Goal: Task Accomplishment & Management: Use online tool/utility

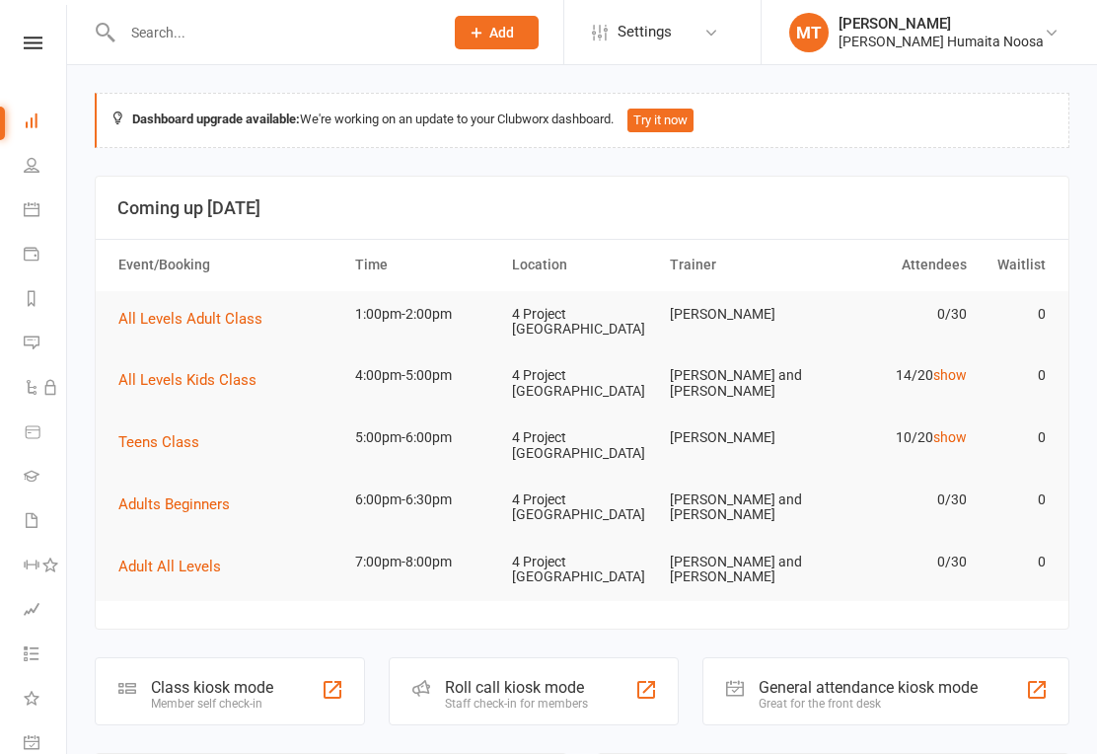
click at [32, 37] on icon at bounding box center [33, 43] width 19 height 13
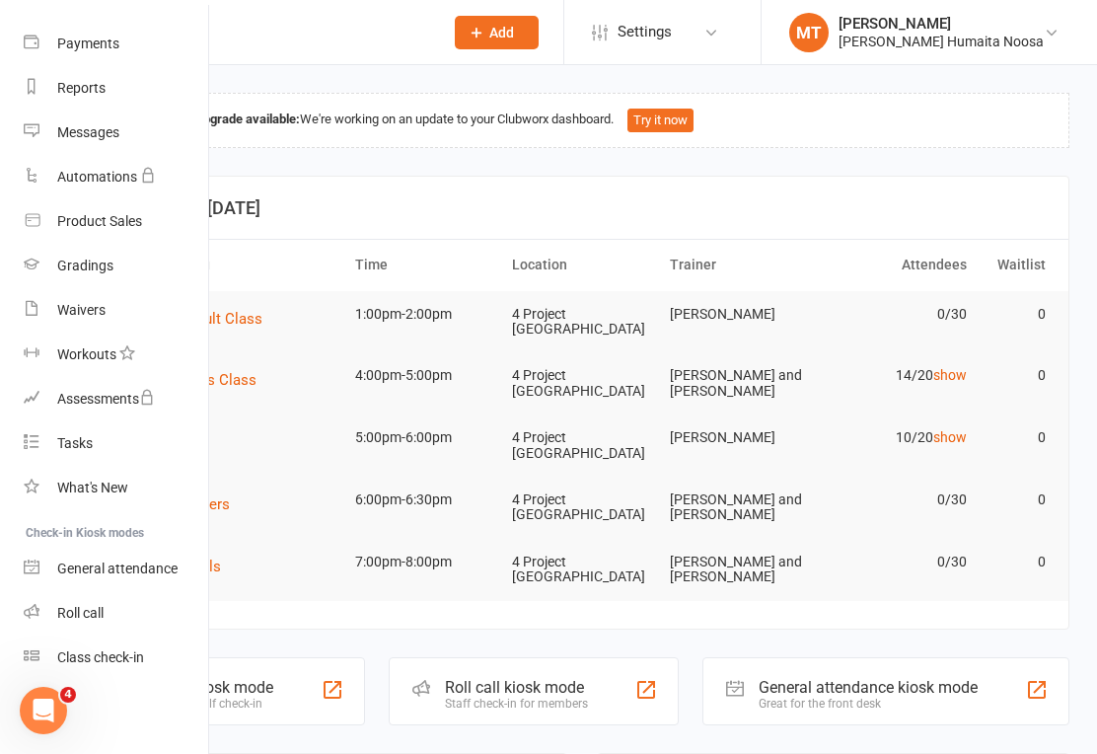
scroll to position [195, 0]
click at [128, 654] on div "Class check-in" at bounding box center [100, 657] width 87 height 16
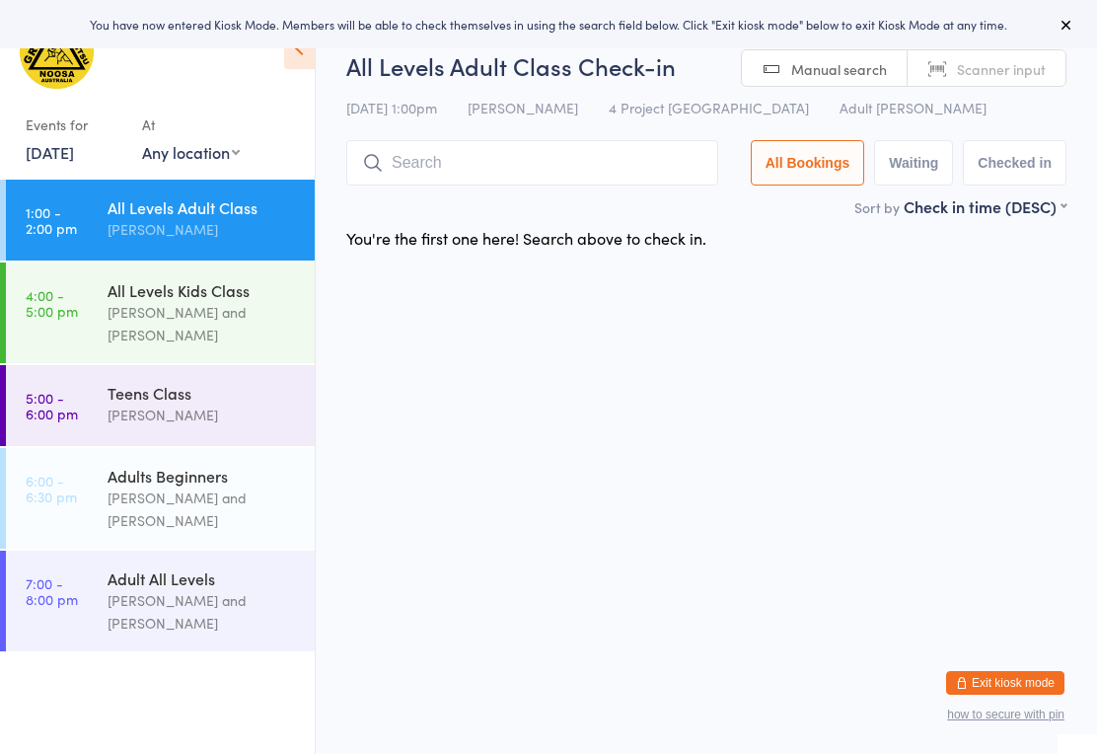
click at [587, 158] on input "search" at bounding box center [532, 162] width 372 height 45
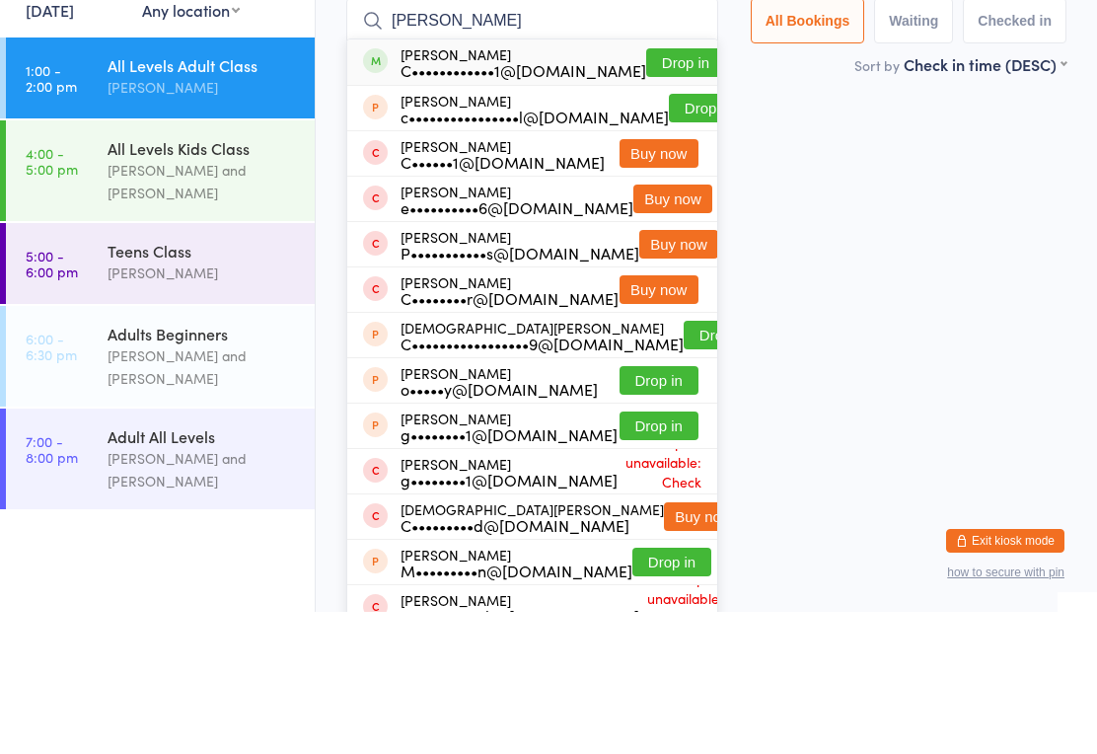
type input "[PERSON_NAME]"
click at [670, 190] on button "Drop in" at bounding box center [685, 204] width 79 height 29
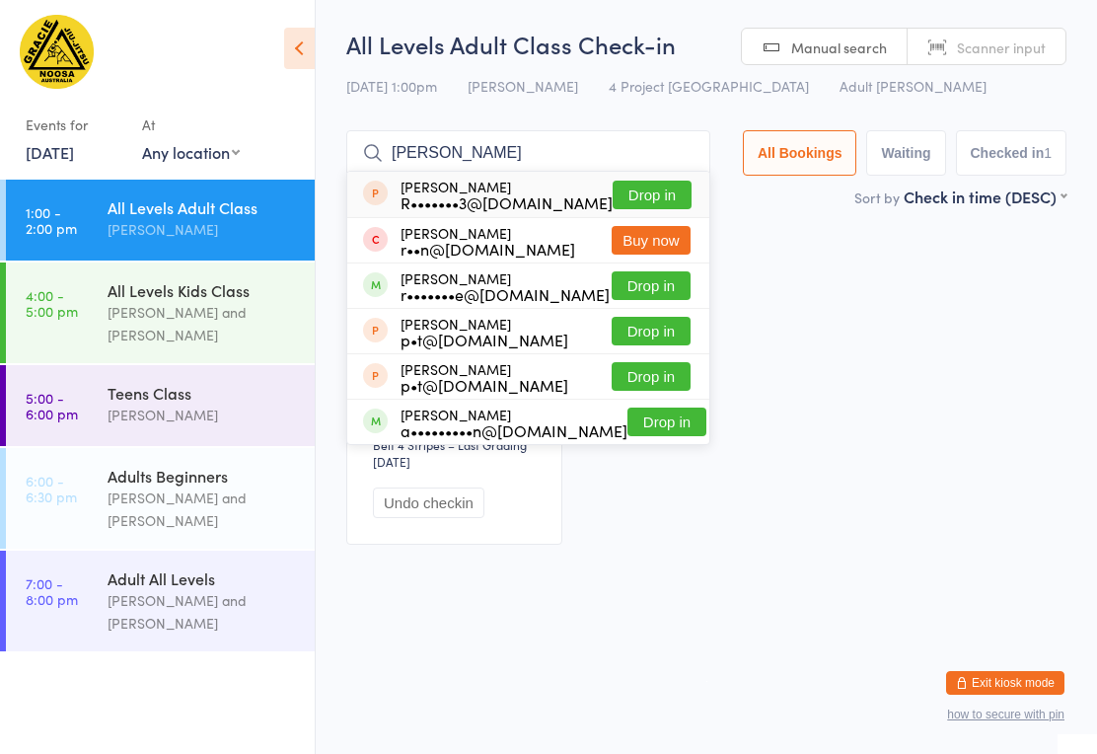
type input "[PERSON_NAME]"
click at [648, 297] on button "Drop in" at bounding box center [651, 285] width 79 height 29
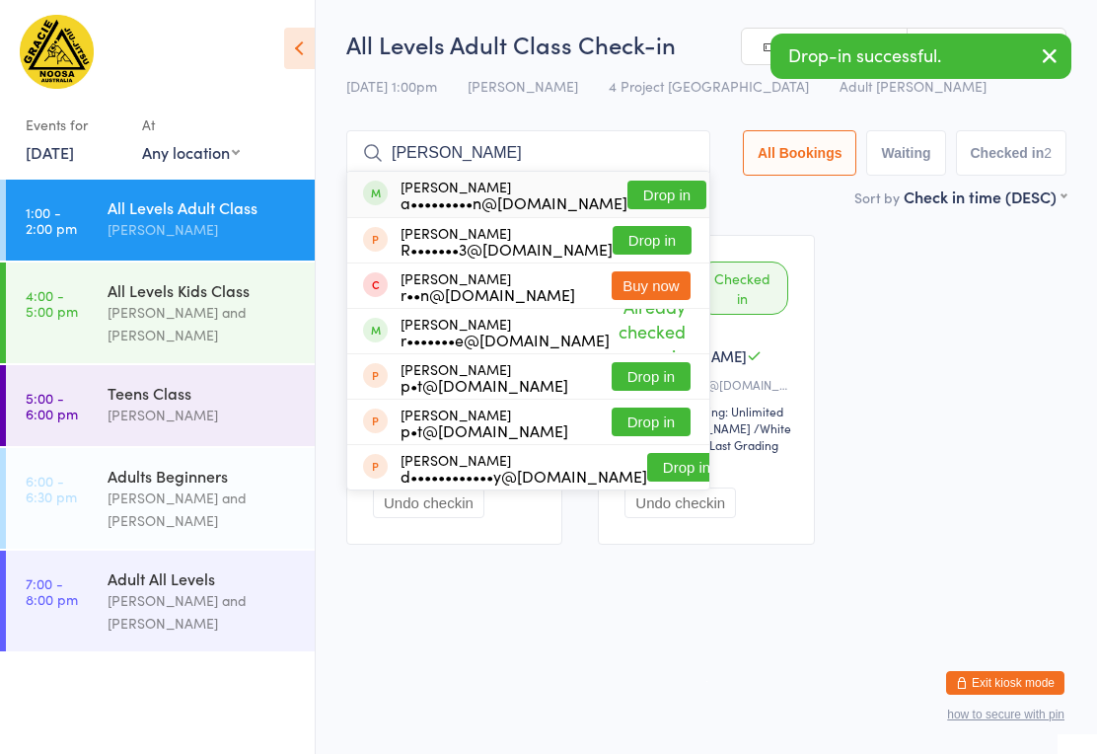
type input "[PERSON_NAME]"
click at [637, 199] on button "Drop in" at bounding box center [667, 195] width 79 height 29
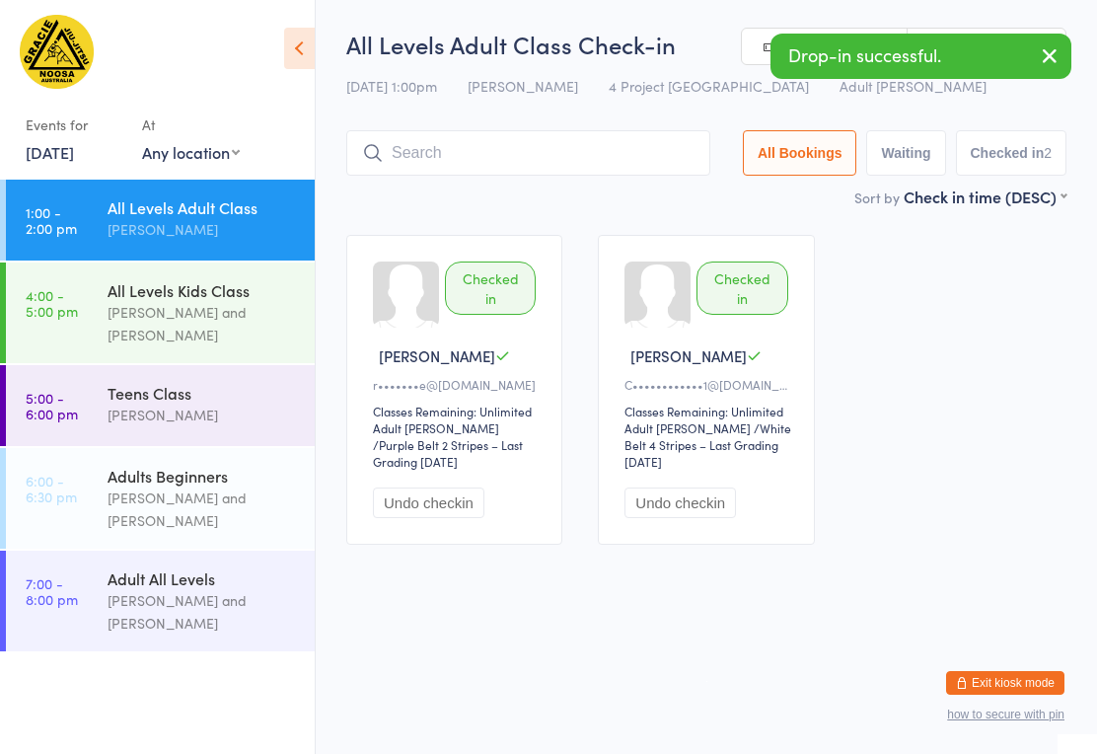
click at [615, 168] on input "search" at bounding box center [528, 152] width 364 height 45
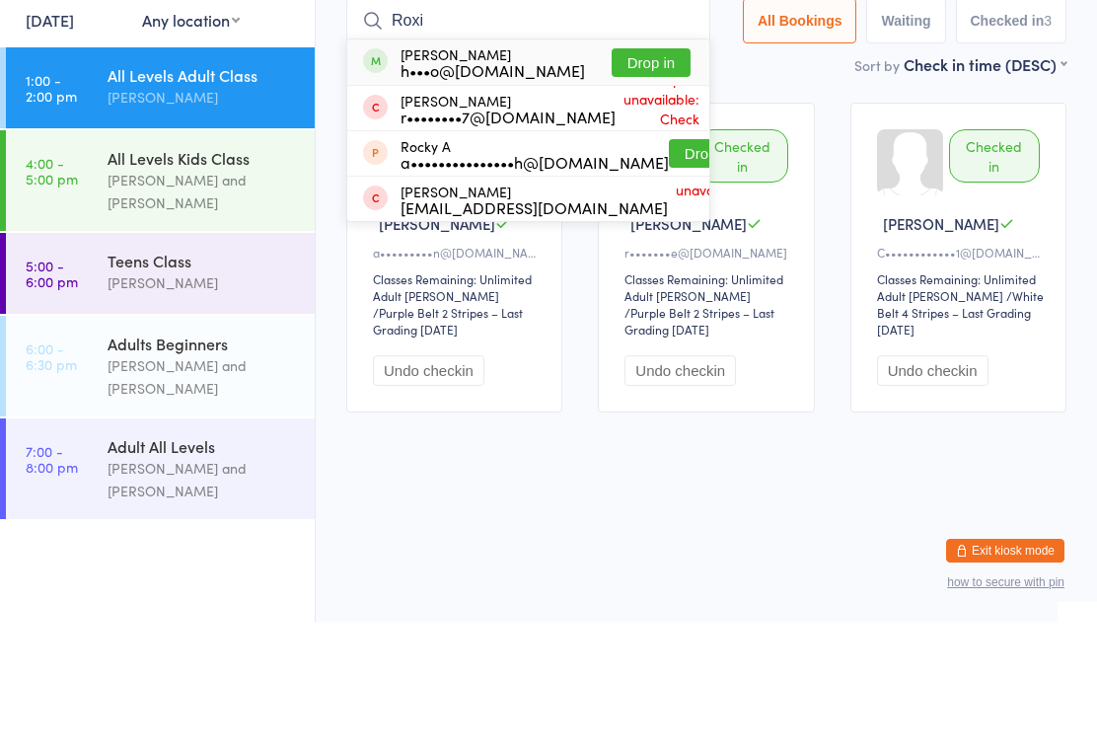
type input "Roxi"
click at [634, 181] on button "Drop in" at bounding box center [651, 195] width 79 height 29
